Goal: Information Seeking & Learning: Compare options

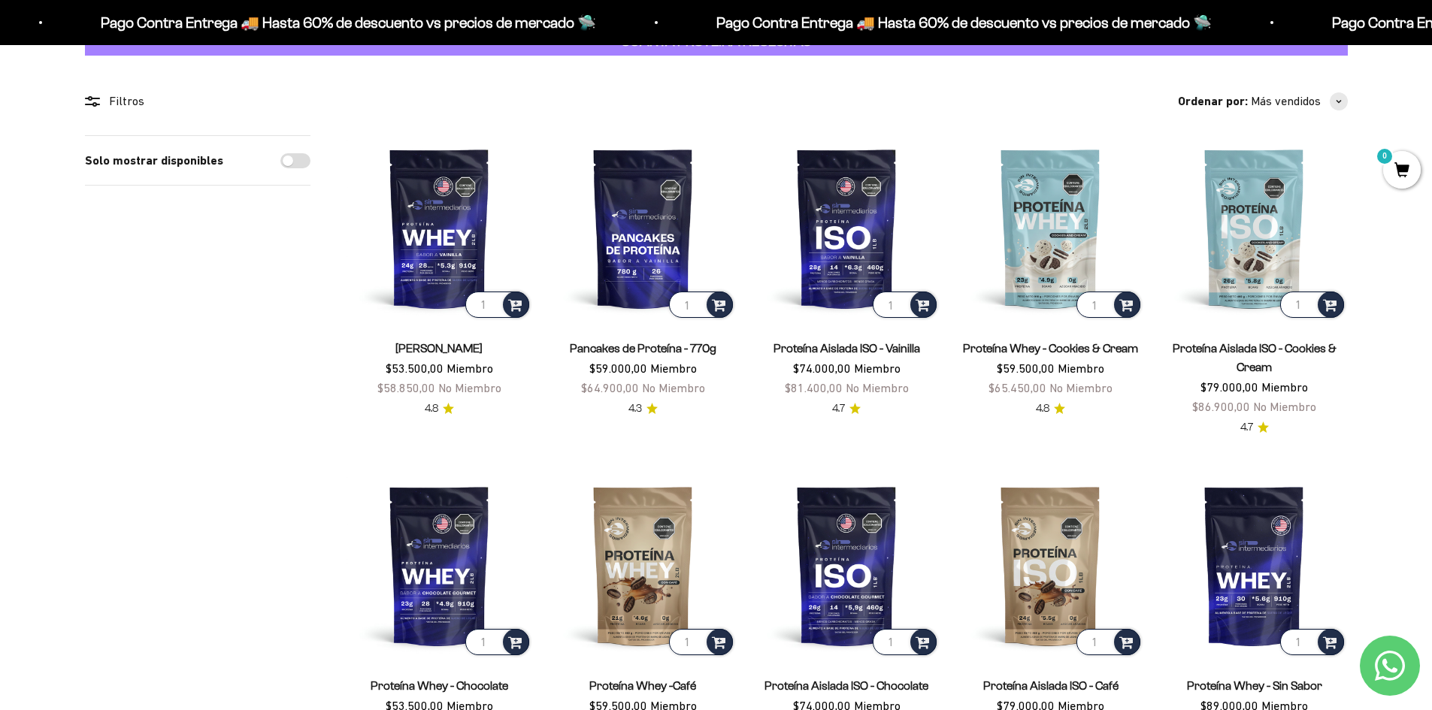
scroll to position [75, 0]
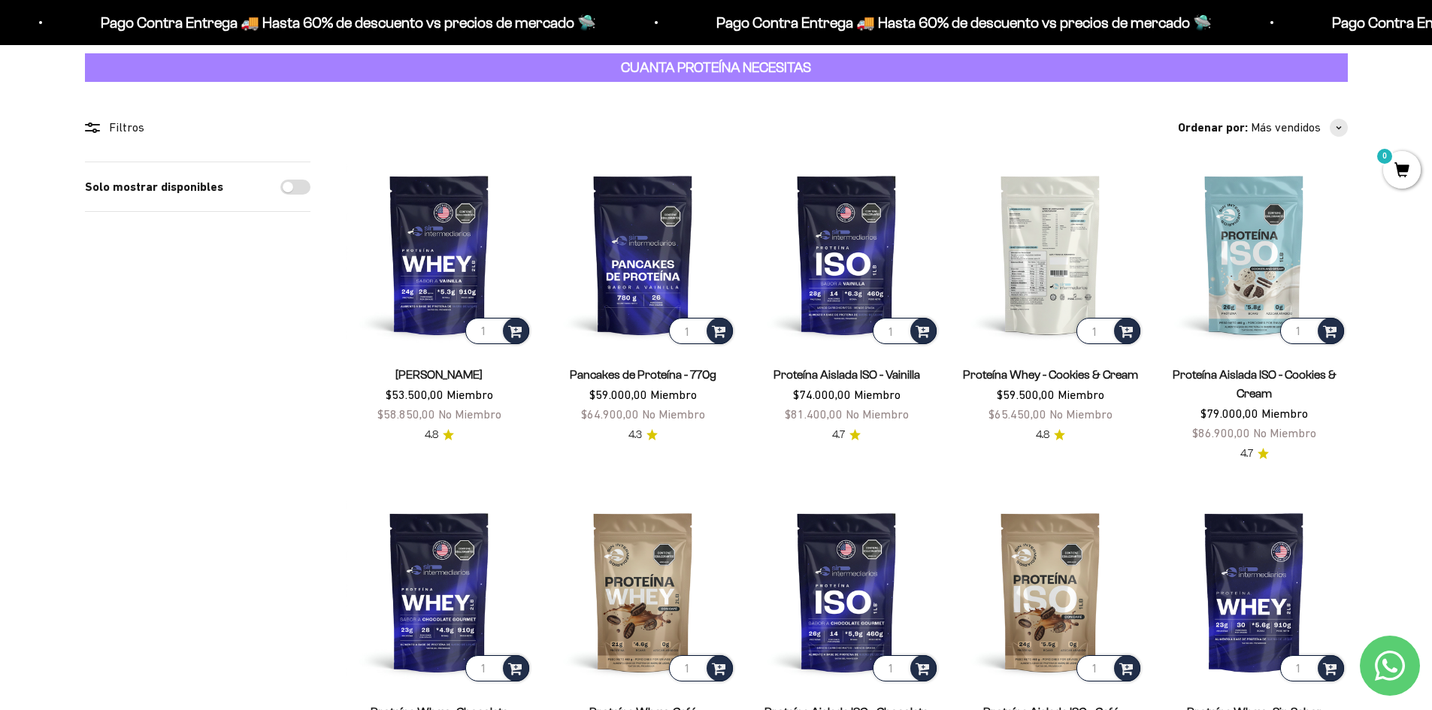
click at [1045, 253] on img at bounding box center [1051, 255] width 186 height 186
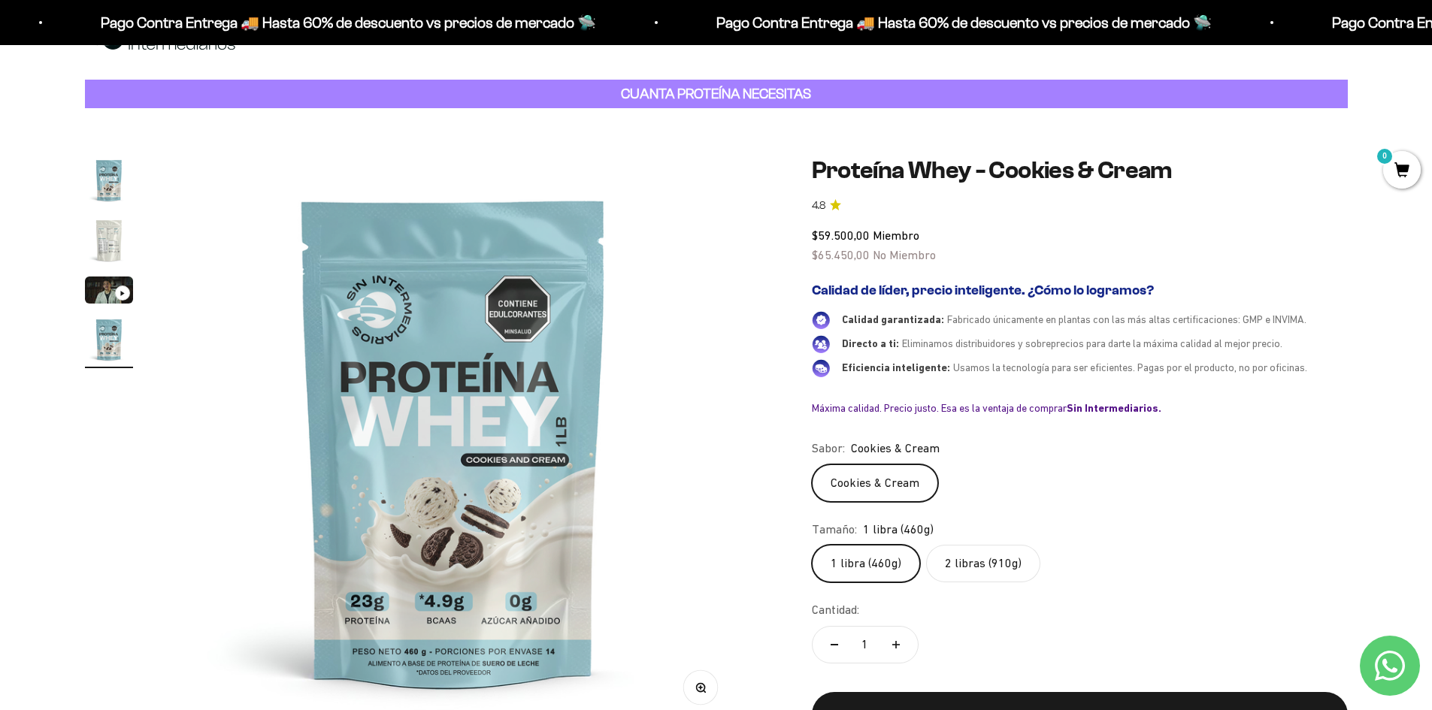
scroll to position [75, 0]
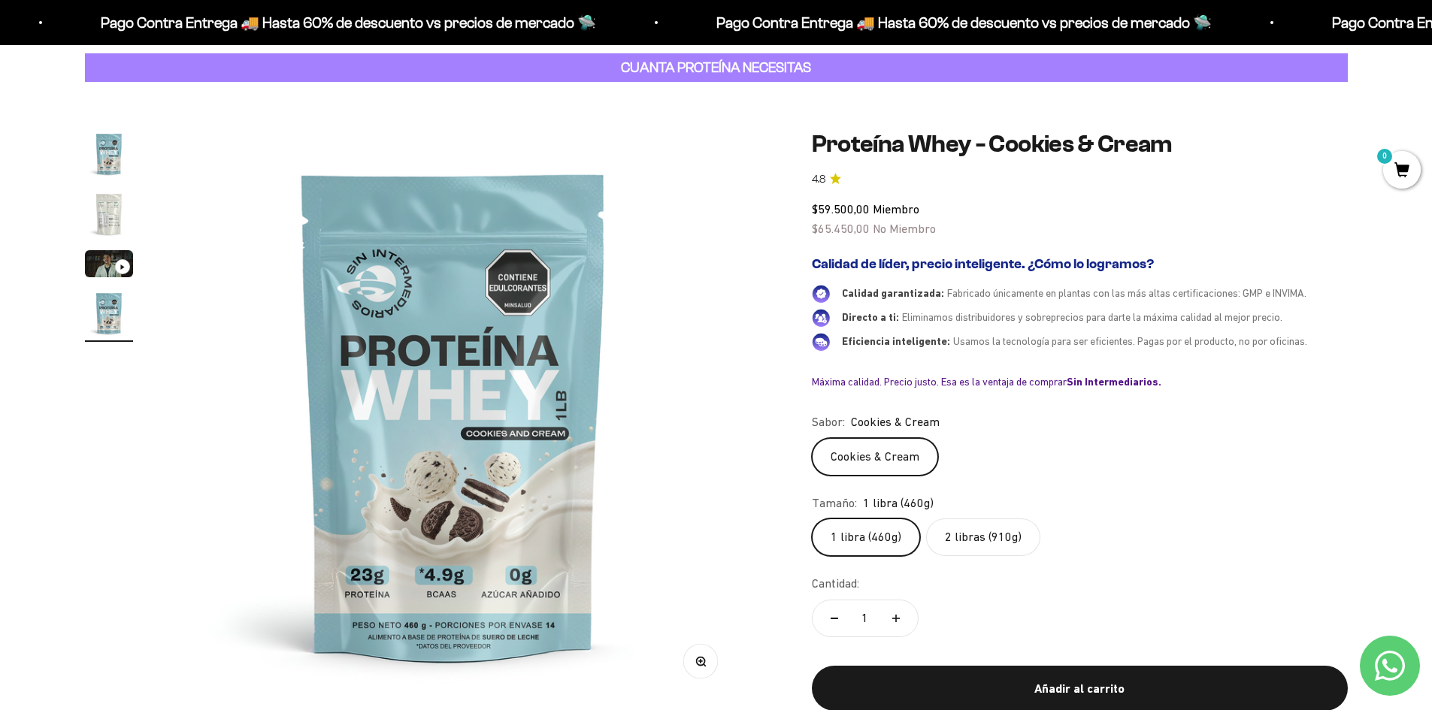
click at [1004, 546] on label "2 libras (910g)" at bounding box center [983, 538] width 114 height 38
click at [812, 519] on input "2 libras (910g)" at bounding box center [811, 518] width 1 height 1
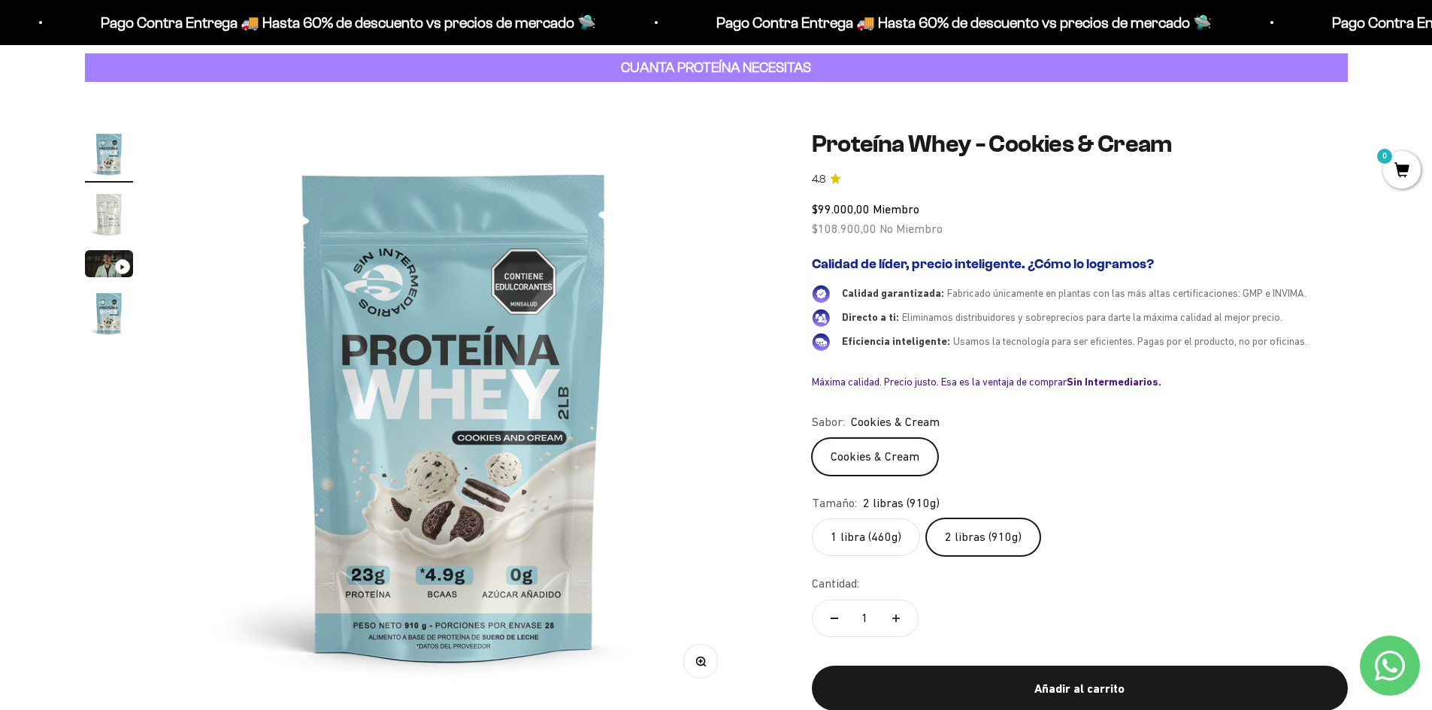
click at [845, 543] on label "1 libra (460g)" at bounding box center [866, 538] width 108 height 38
click at [812, 519] on input "1 libra (460g)" at bounding box center [811, 518] width 1 height 1
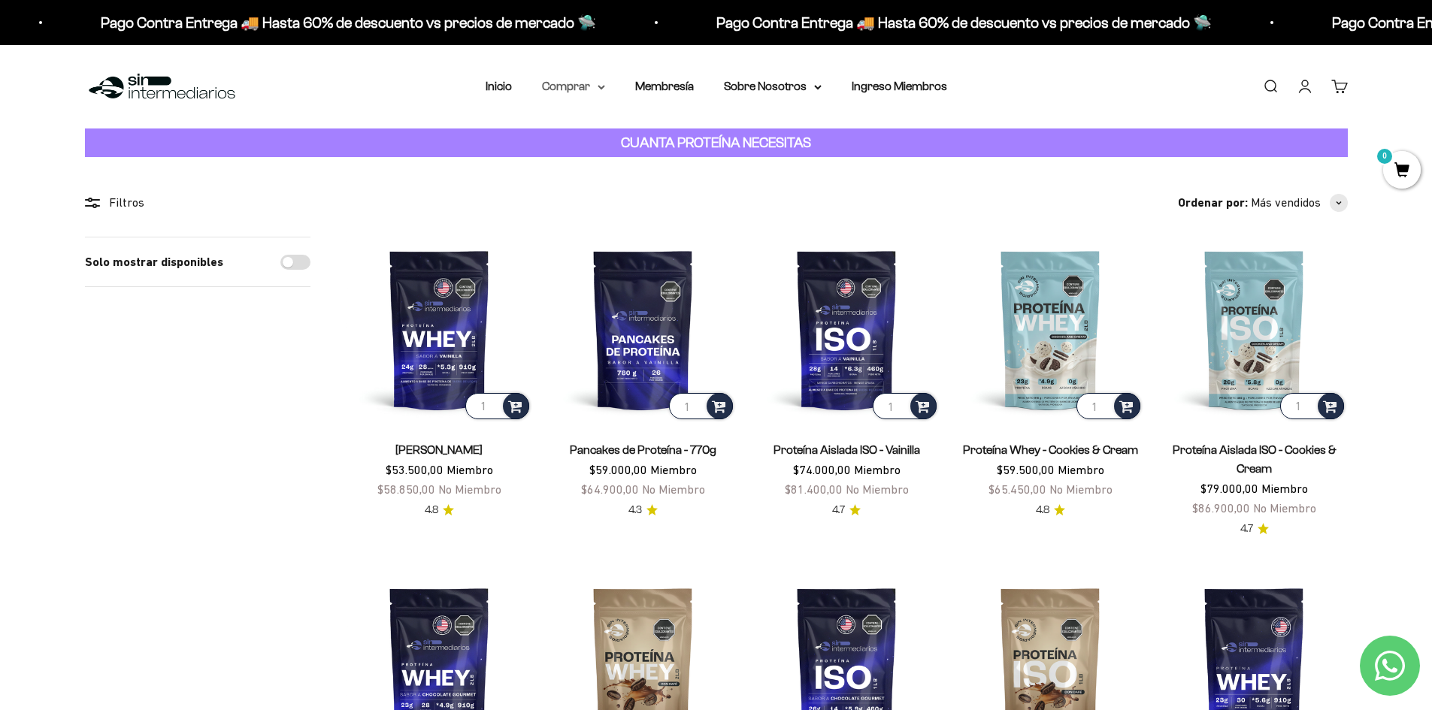
click at [594, 93] on summary "Comprar" at bounding box center [573, 87] width 63 height 20
click at [659, 162] on summary "Otros Suplementos" at bounding box center [613, 163] width 124 height 20
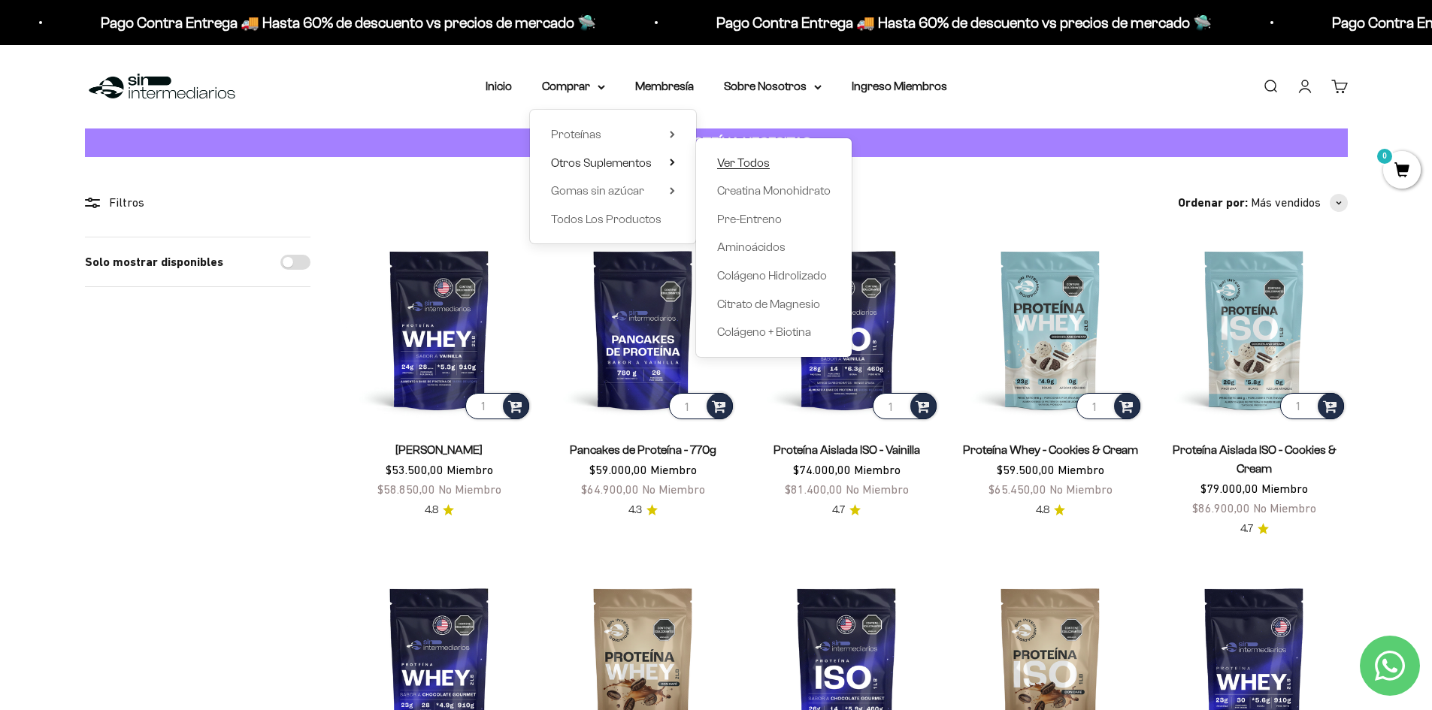
click at [747, 164] on span "Ver Todos" at bounding box center [743, 162] width 53 height 13
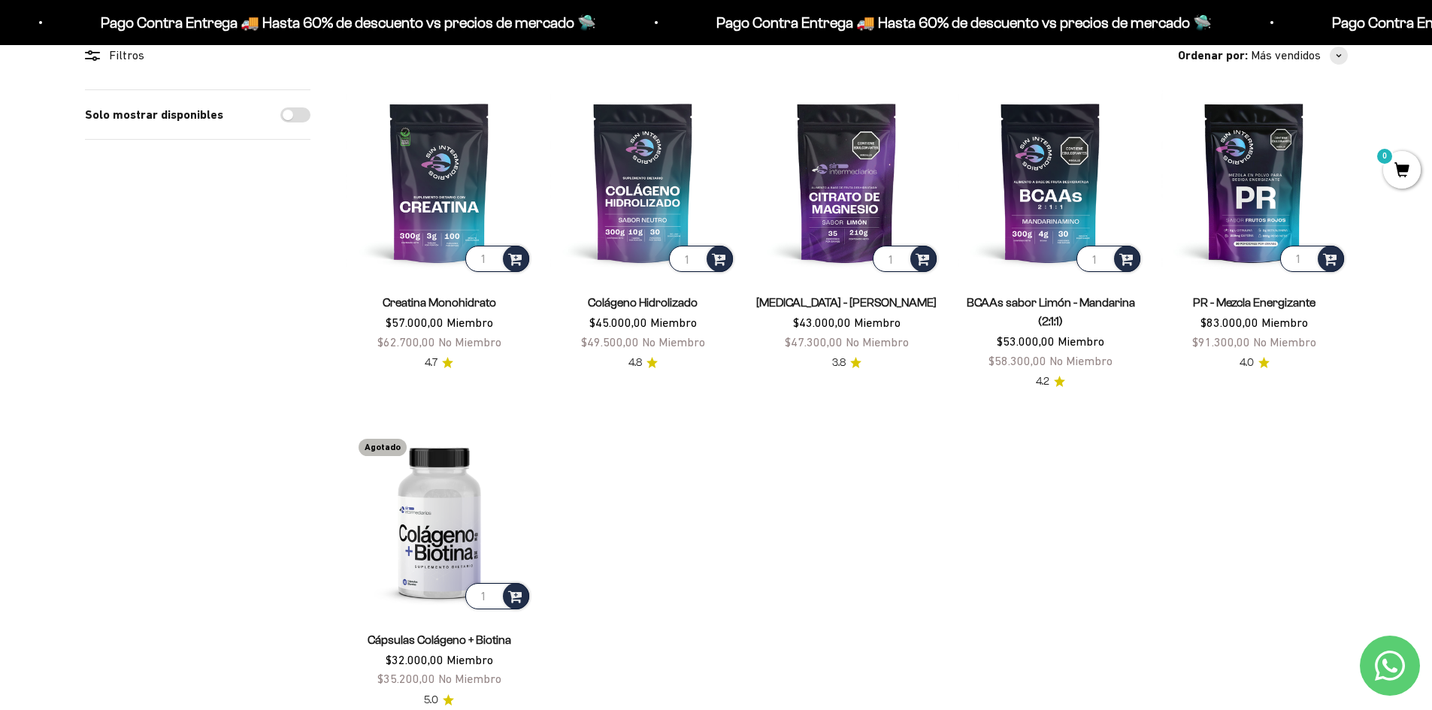
scroll to position [225, 0]
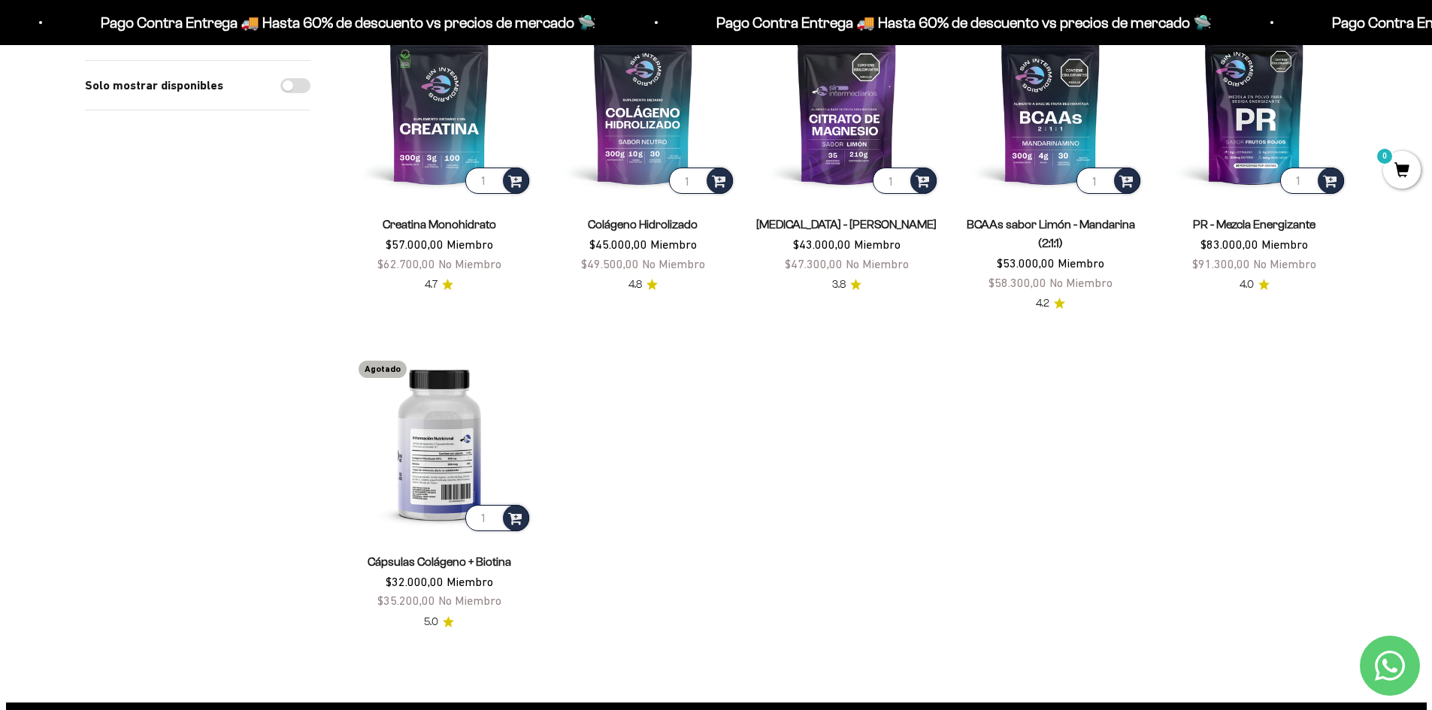
click at [463, 438] on img at bounding box center [439, 442] width 186 height 186
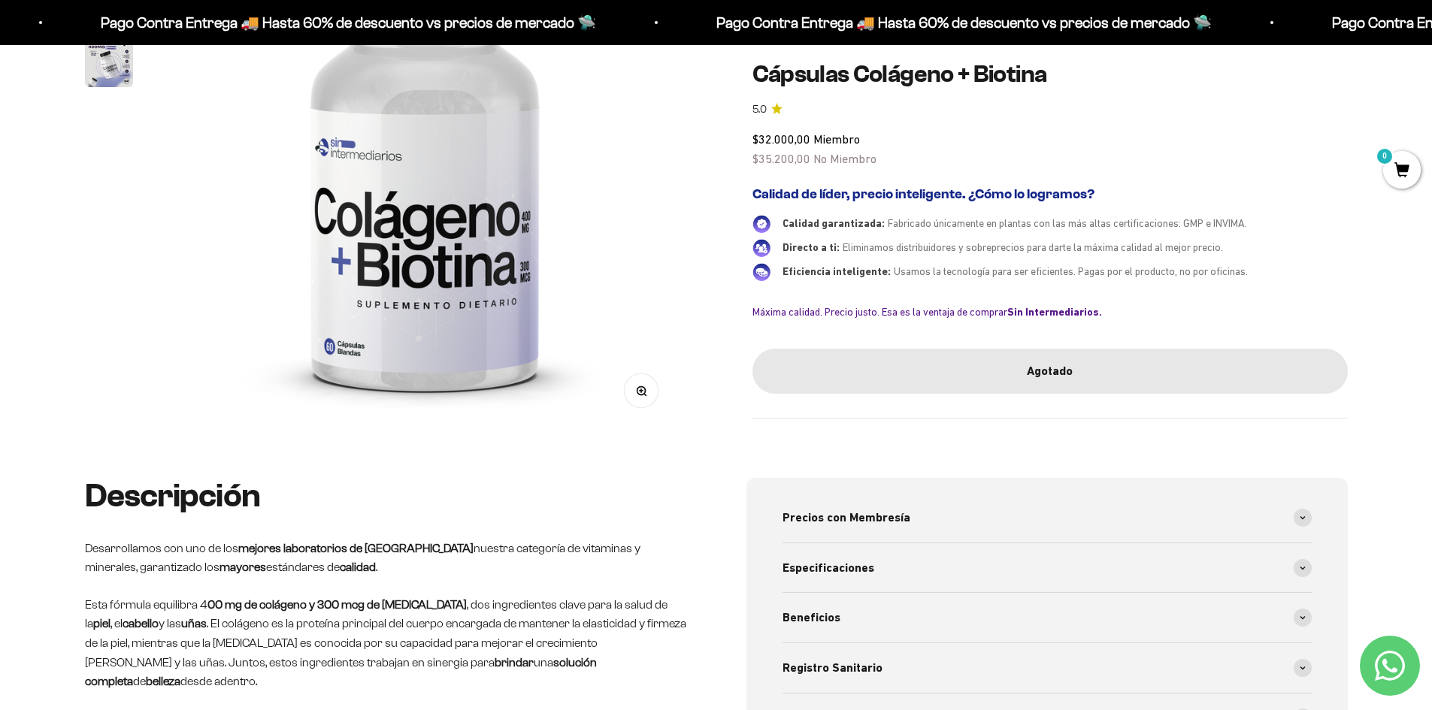
scroll to position [451, 0]
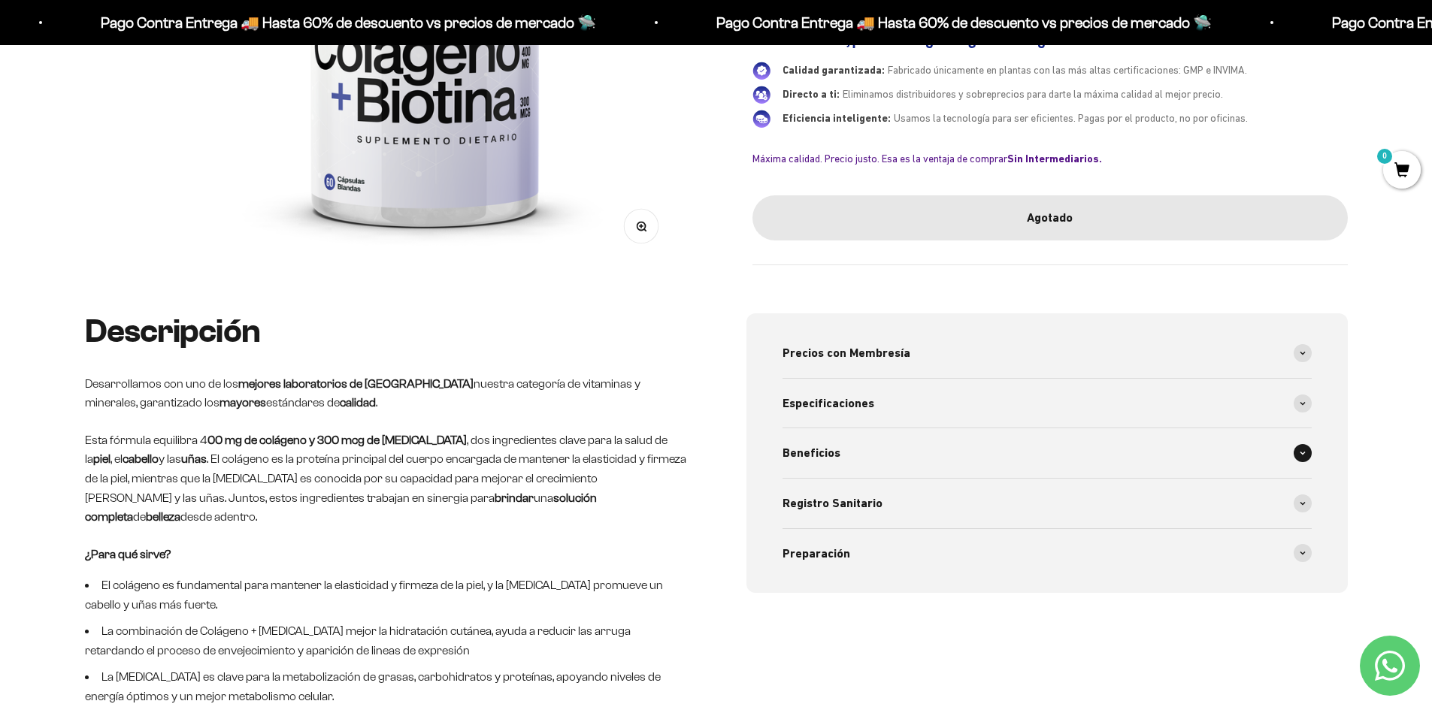
click at [960, 451] on div "Beneficios" at bounding box center [1046, 453] width 529 height 50
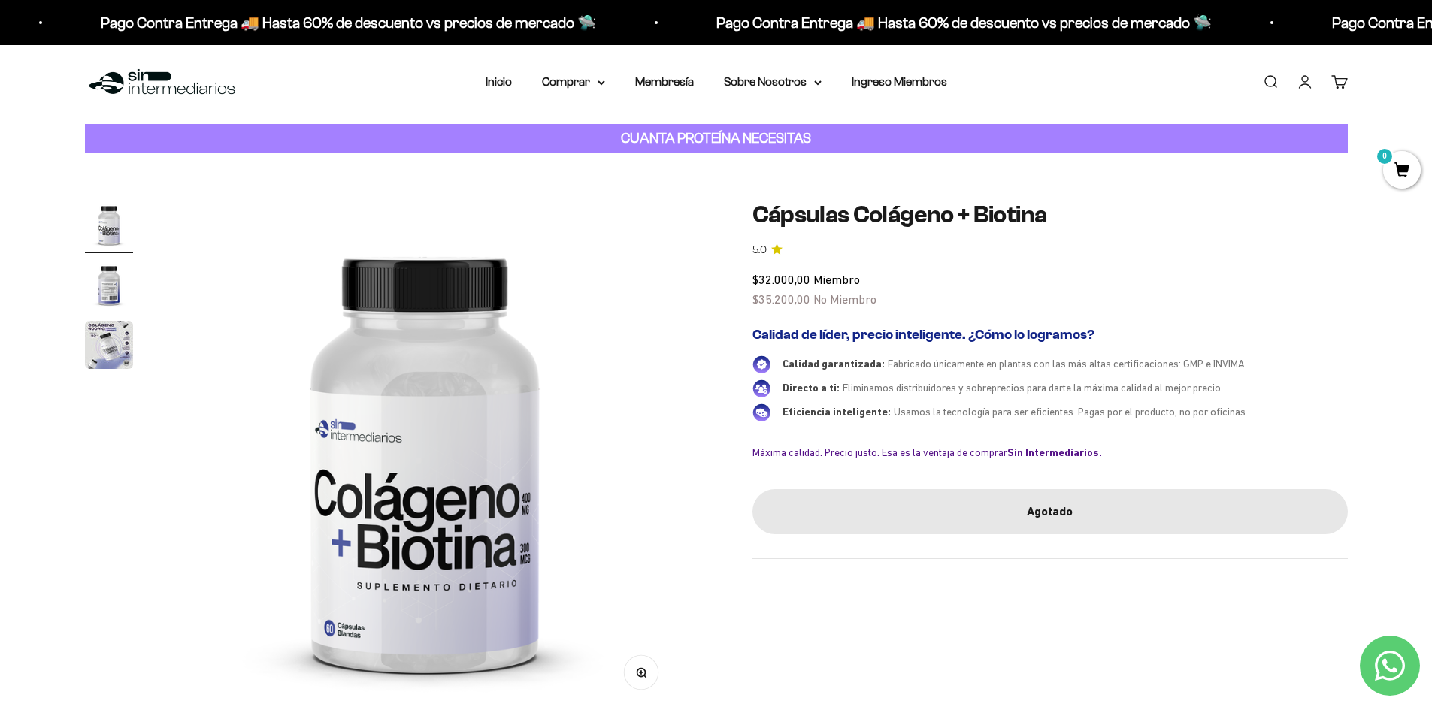
scroll to position [0, 0]
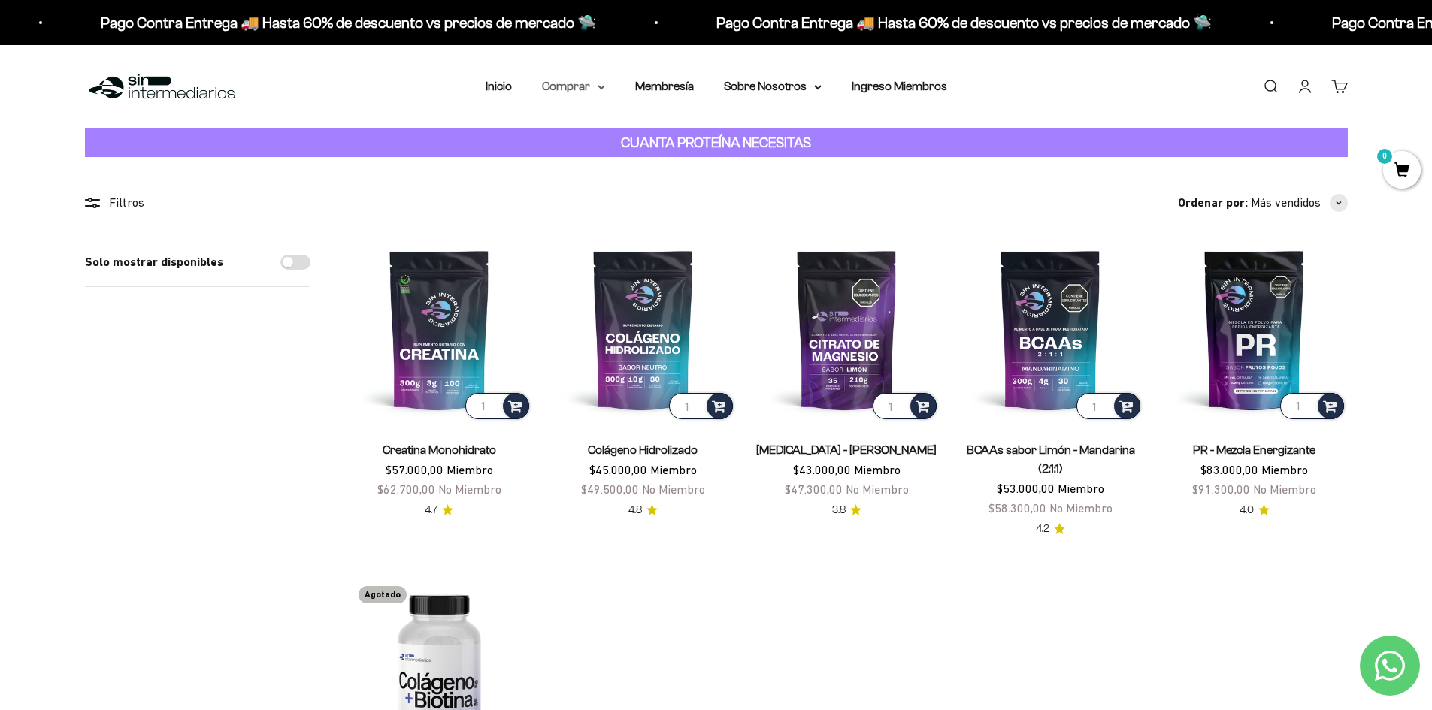
click at [600, 89] on icon at bounding box center [602, 87] width 8 height 5
click at [673, 138] on icon at bounding box center [672, 135] width 5 height 8
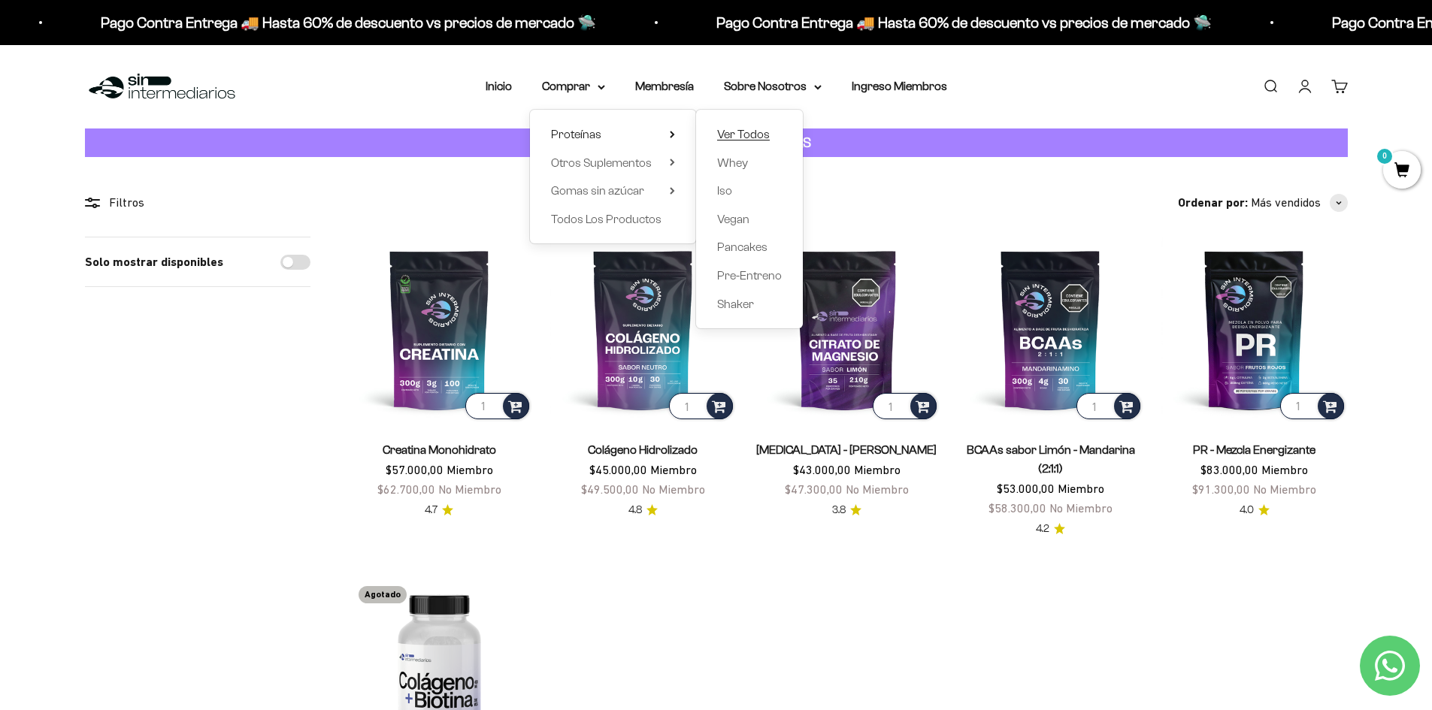
click at [751, 139] on span "Ver Todos" at bounding box center [743, 134] width 53 height 13
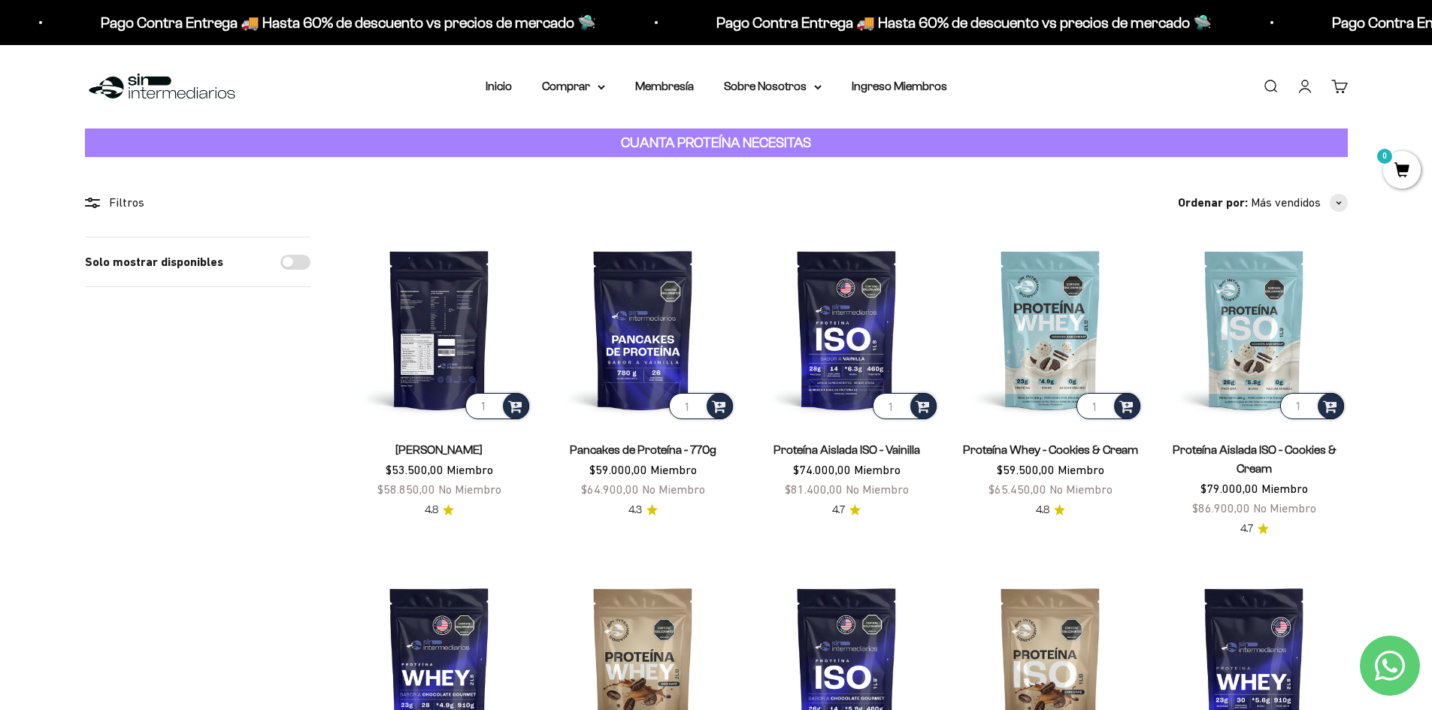
click at [473, 315] on img at bounding box center [439, 330] width 186 height 186
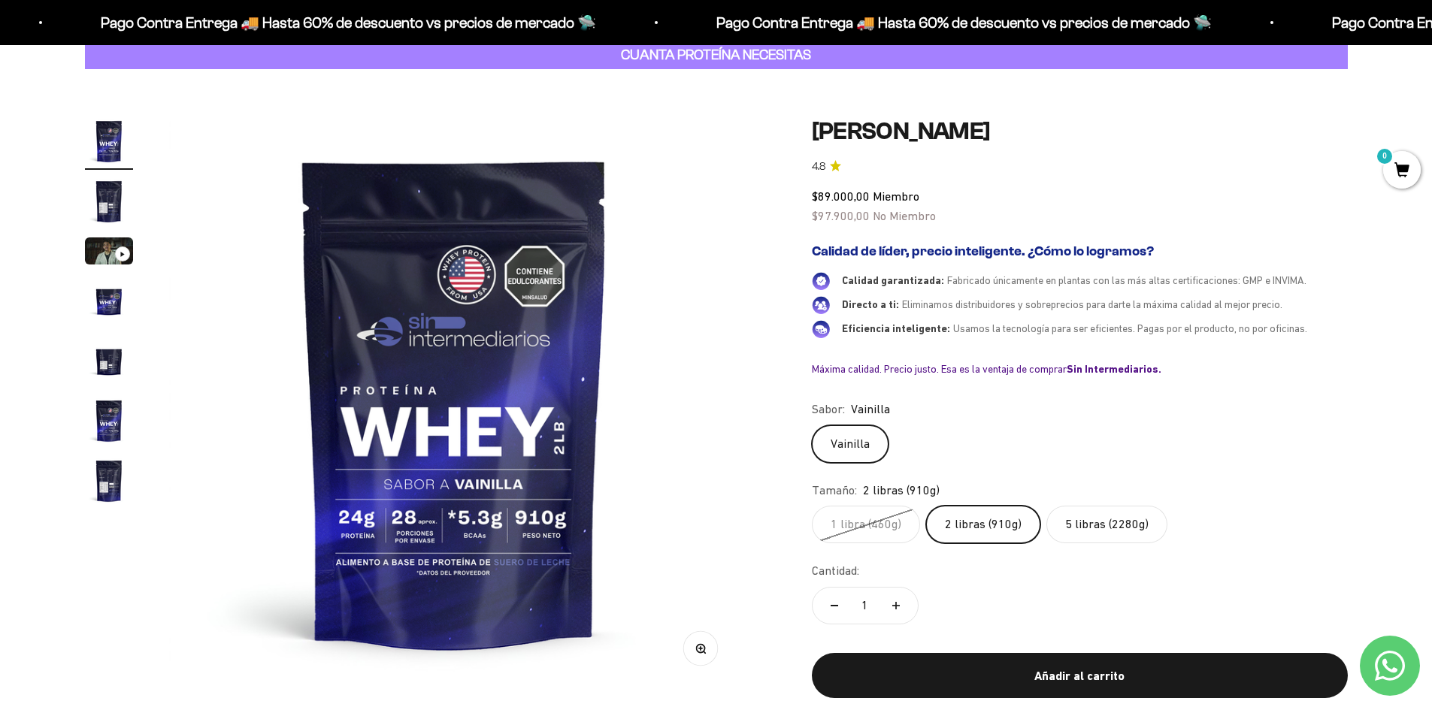
scroll to position [75, 0]
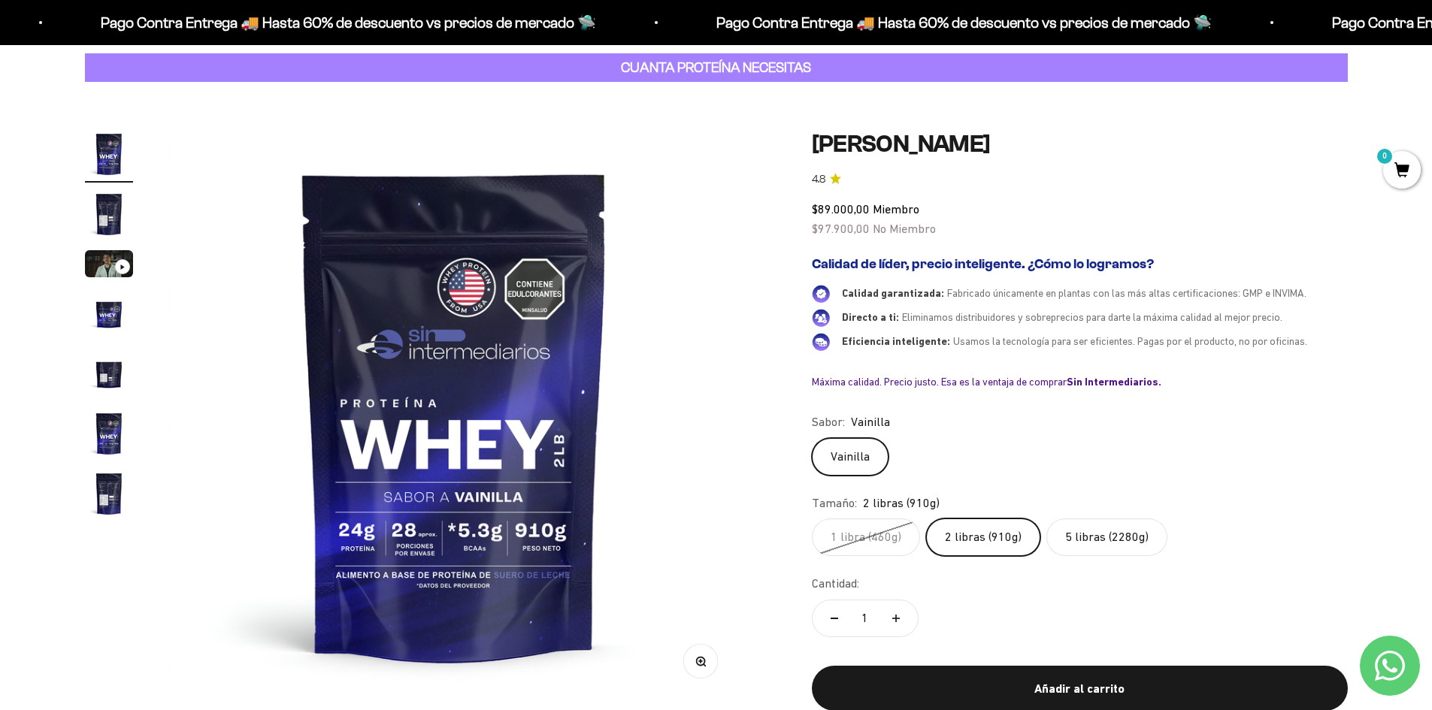
click at [1102, 533] on label "5 libras (2280g)" at bounding box center [1106, 538] width 121 height 38
click at [812, 519] on input "5 libras (2280g)" at bounding box center [811, 518] width 1 height 1
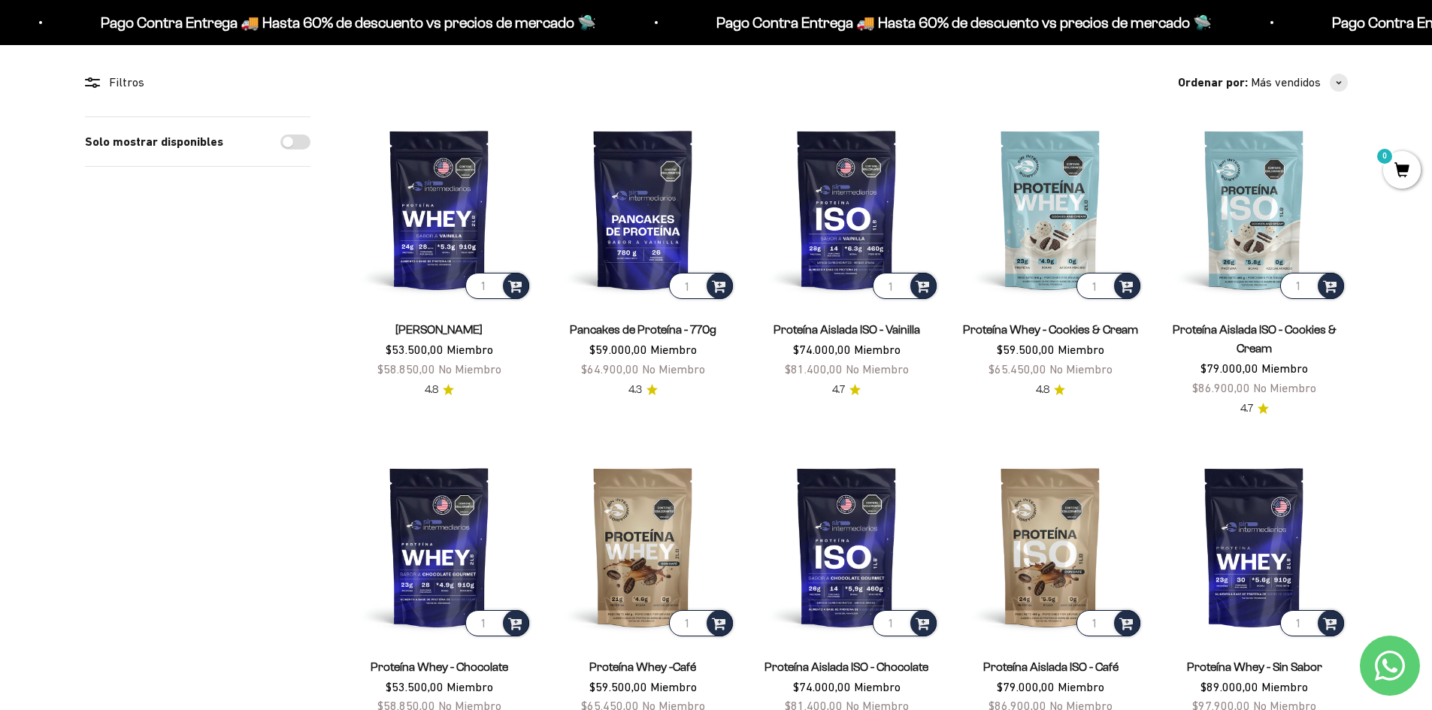
scroll to position [75, 0]
